Goal: Task Accomplishment & Management: Manage account settings

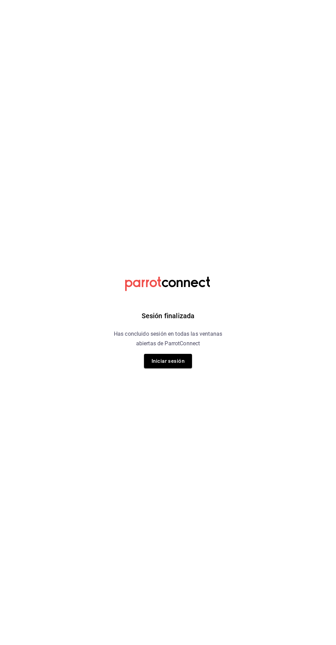
click at [183, 358] on button "Iniciar sesión" at bounding box center [168, 361] width 48 height 14
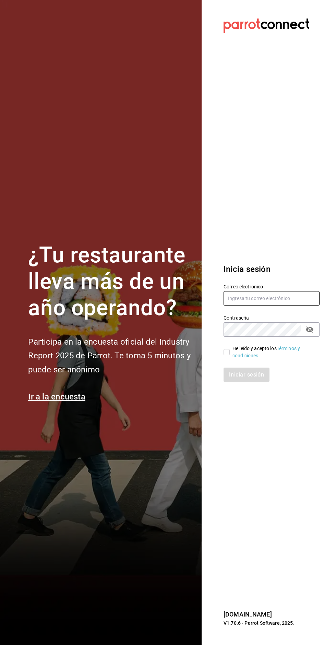
click at [261, 305] on input "text" at bounding box center [271, 298] width 96 height 14
type input "V"
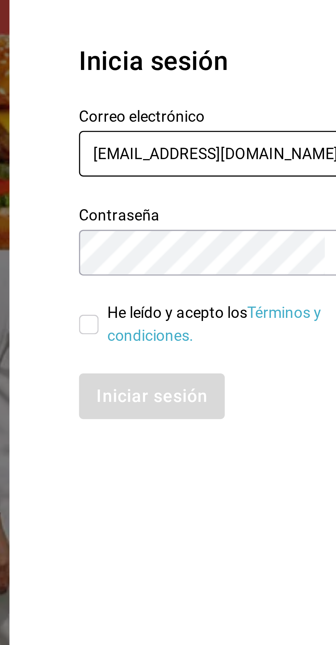
type input "Bocade@sierra.com"
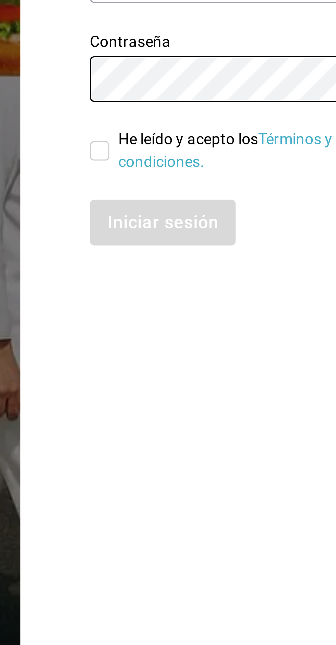
click at [227, 355] on input "He leído y acepto los Términos y condiciones." at bounding box center [226, 352] width 6 height 6
checkbox input "true"
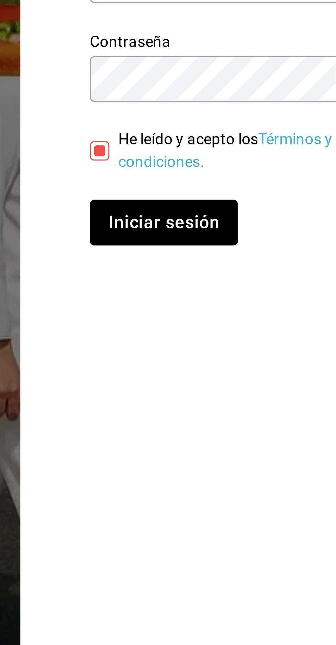
click at [260, 382] on button "Iniciar sesión" at bounding box center [246, 374] width 47 height 14
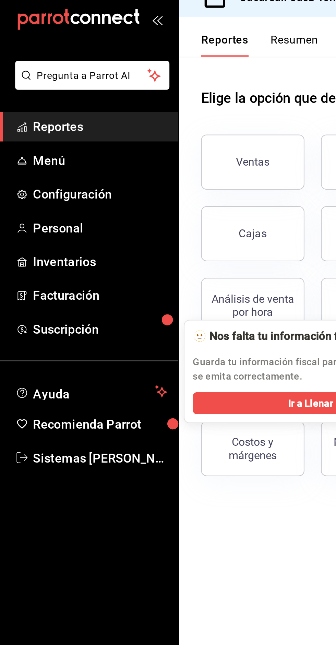
click at [35, 123] on span "Personal" at bounding box center [49, 124] width 67 height 9
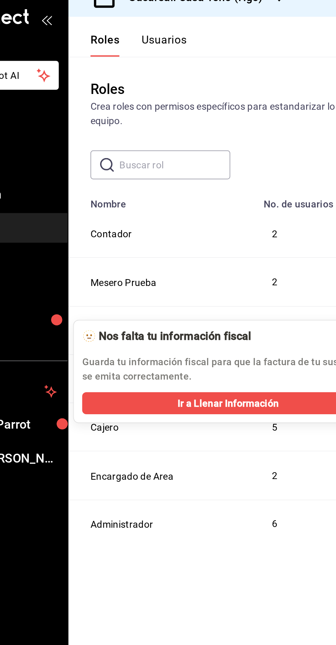
click at [138, 35] on button "Usuarios" at bounding box center [136, 33] width 23 height 12
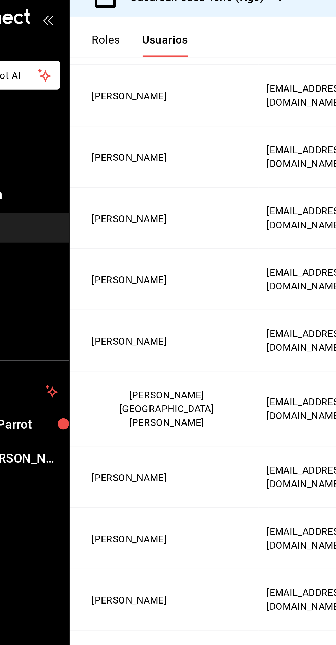
scroll to position [197, 0]
